Goal: Task Accomplishment & Management: Use online tool/utility

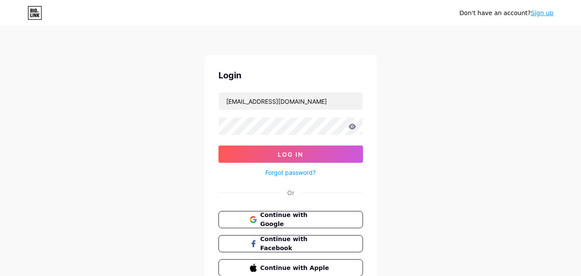
click at [278, 158] on button "Log In" at bounding box center [291, 153] width 145 height 17
type input "[EMAIL_ADDRESS][DOMAIN_NAME]"
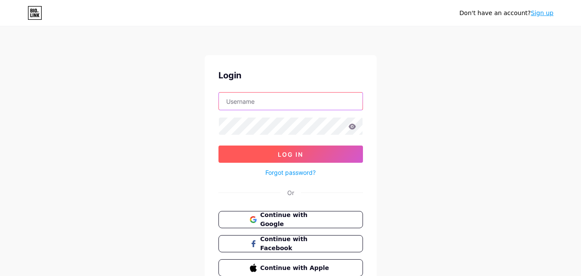
type input "[EMAIL_ADDRESS][DOMAIN_NAME]"
click at [270, 155] on button "Log In" at bounding box center [291, 153] width 145 height 17
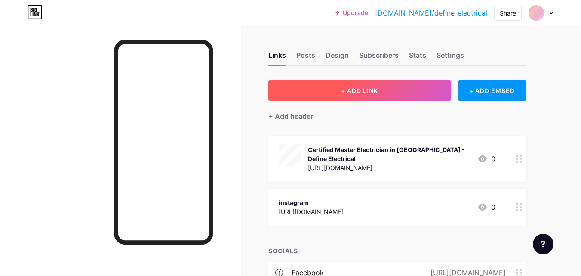
click at [401, 90] on button "+ ADD LINK" at bounding box center [360, 90] width 183 height 21
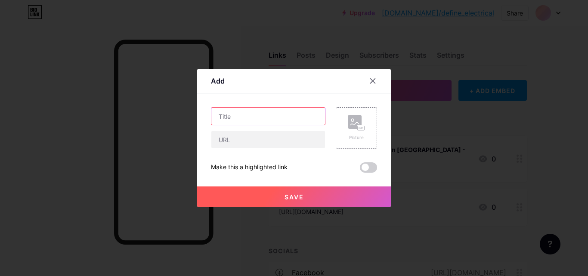
click at [240, 112] on input "text" at bounding box center [268, 116] width 114 height 17
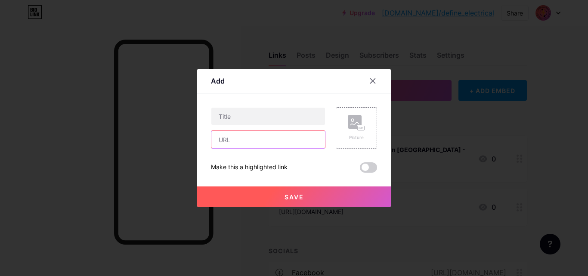
click at [227, 145] on input "text" at bounding box center [268, 139] width 114 height 17
paste input "[URL][DOMAIN_NAME]"
type input "[URL][DOMAIN_NAME]"
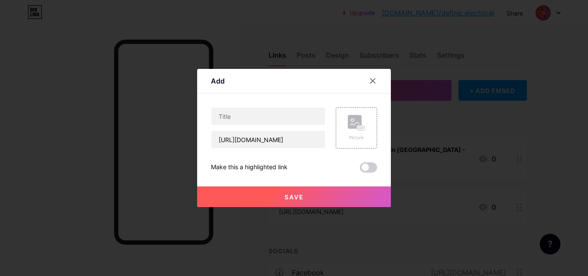
click at [264, 125] on div at bounding box center [268, 116] width 114 height 18
click at [271, 117] on input "text" at bounding box center [268, 116] width 114 height 17
paste input "Residential Electrical Services [GEOGRAPHIC_DATA] – Define Electrical"
type input "Residential Electrical Services [GEOGRAPHIC_DATA] – Define Electrical"
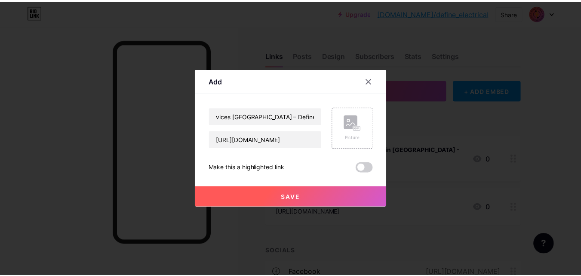
scroll to position [0, 0]
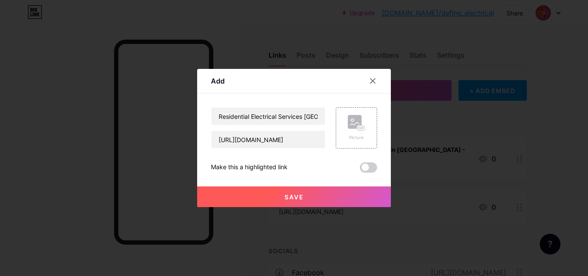
click at [289, 198] on span "Save" at bounding box center [293, 196] width 19 height 7
